Goal: Transaction & Acquisition: Purchase product/service

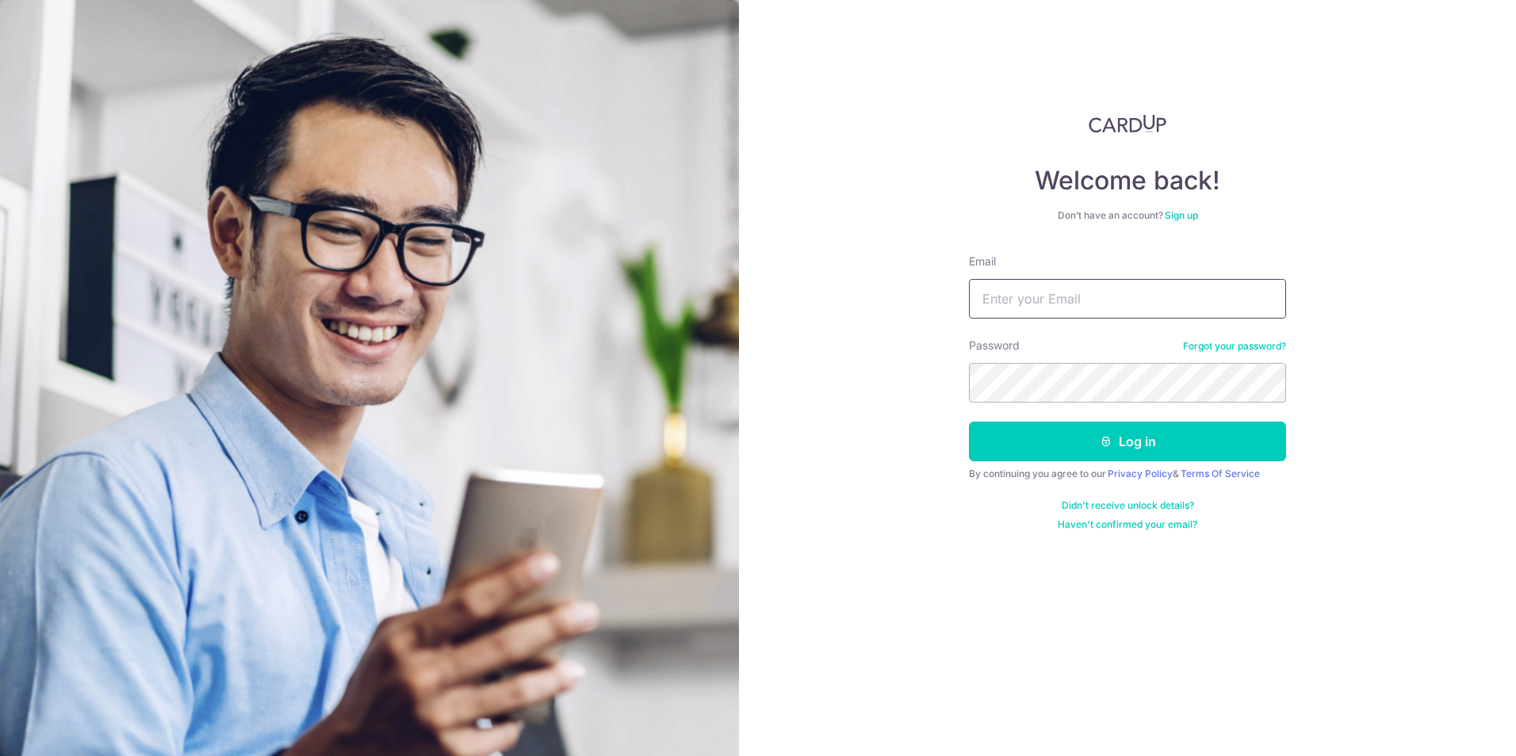
type input "[EMAIL_ADDRESS][DOMAIN_NAME]"
click at [1126, 441] on button "Log in" at bounding box center [1127, 442] width 317 height 40
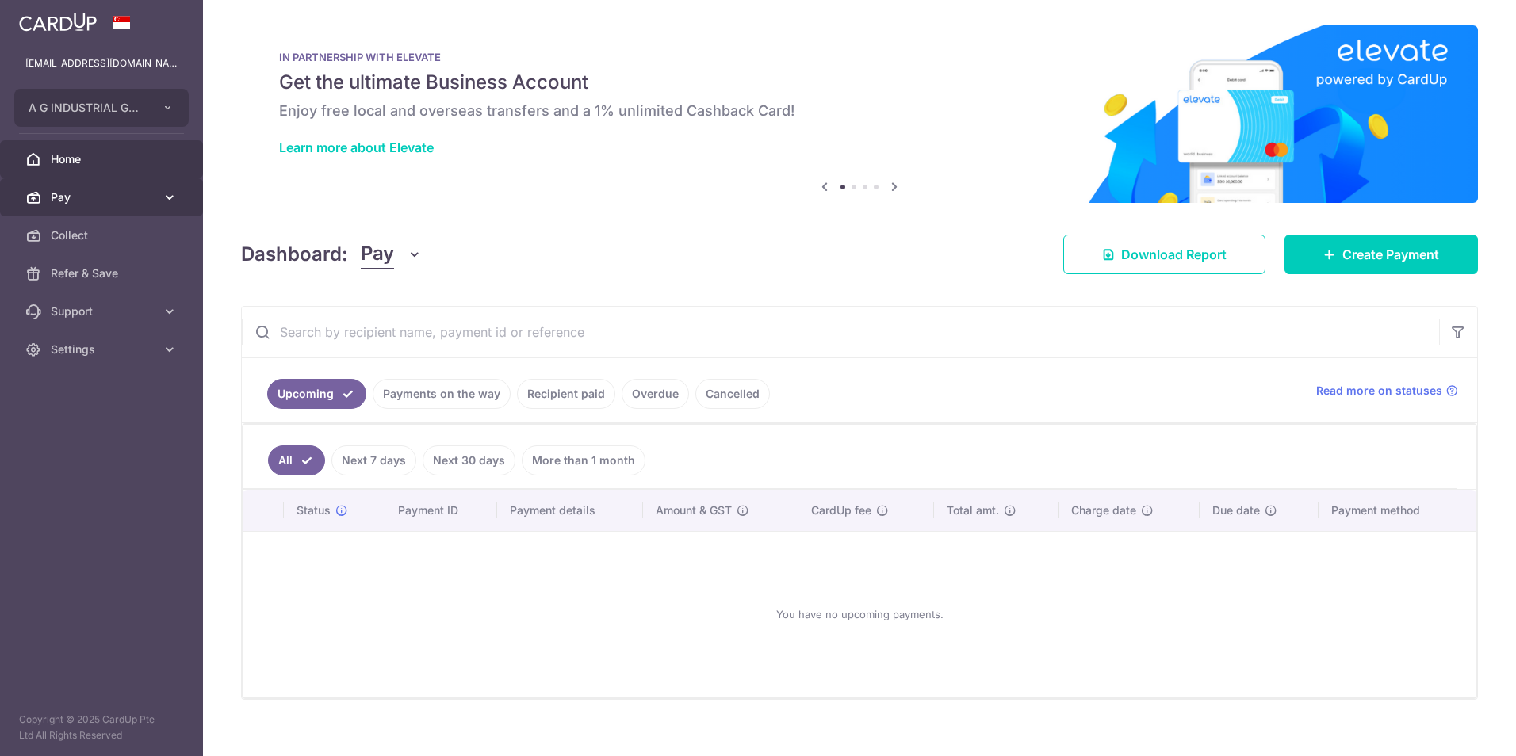
click at [85, 193] on span "Pay" at bounding box center [103, 197] width 105 height 16
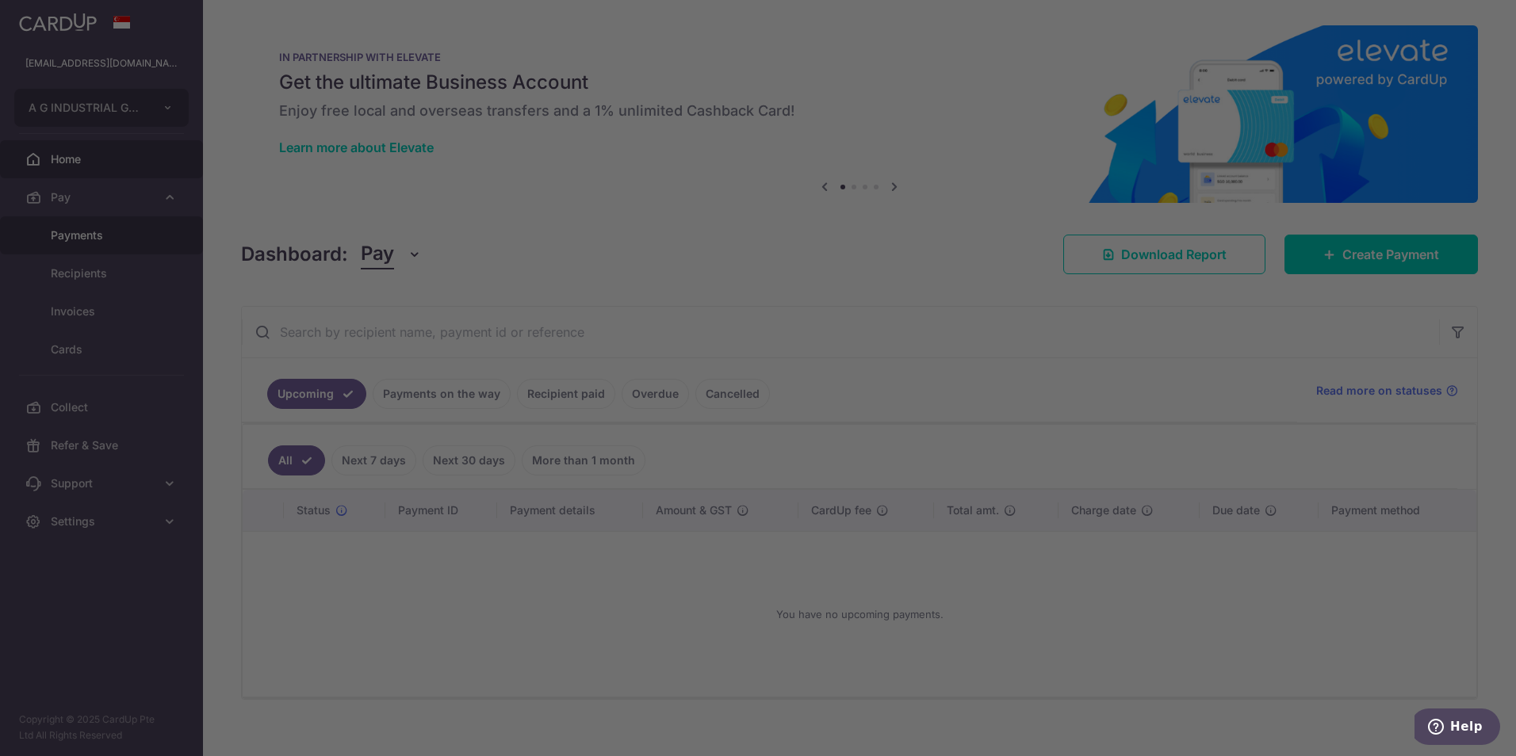
click at [80, 241] on div at bounding box center [765, 382] width 1531 height 764
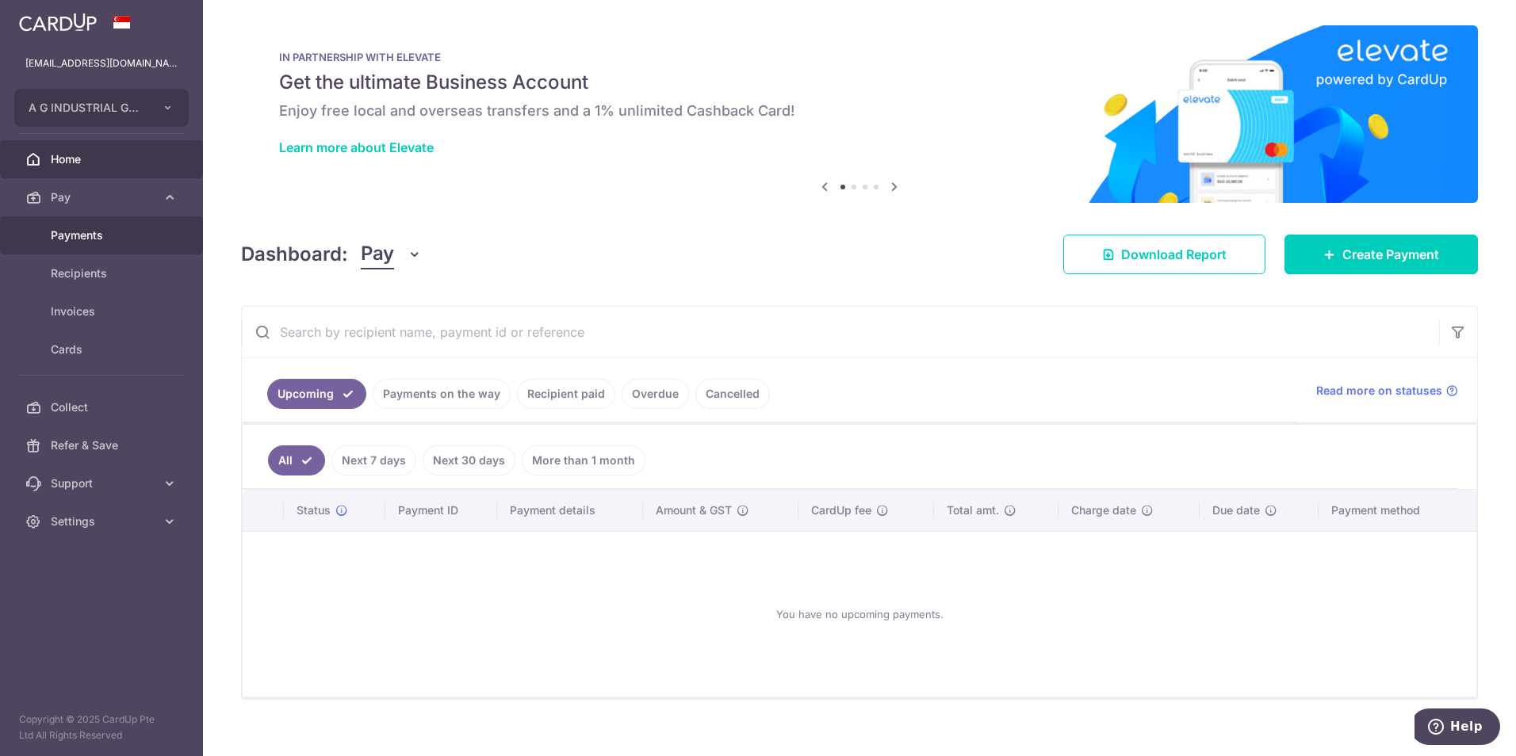
click at [88, 227] on link "Payments" at bounding box center [101, 235] width 203 height 38
